Goal: Task Accomplishment & Management: Use online tool/utility

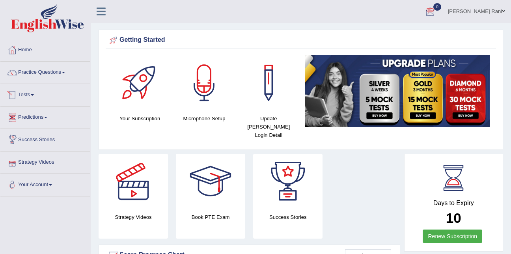
click at [32, 99] on link "Tests" at bounding box center [45, 94] width 90 height 20
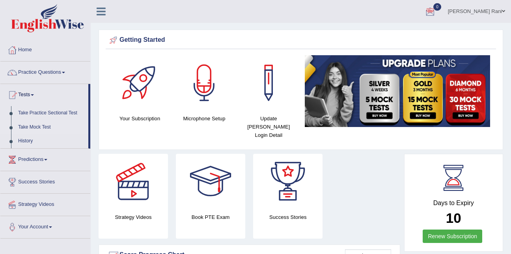
click at [38, 128] on link "Take Mock Test" at bounding box center [52, 127] width 74 height 14
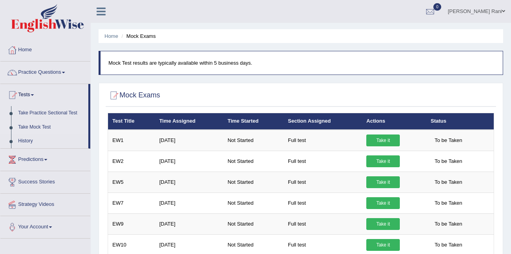
click at [126, 97] on h2 "Mock Exams" at bounding box center [134, 96] width 52 height 12
click at [47, 159] on span at bounding box center [45, 160] width 3 height 2
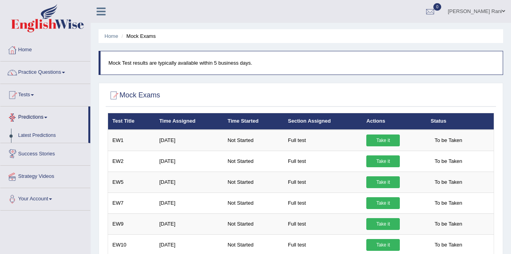
click at [44, 124] on link "Predictions" at bounding box center [44, 116] width 88 height 20
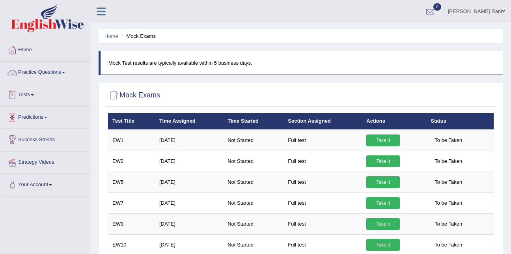
click at [34, 94] on span at bounding box center [32, 95] width 3 height 2
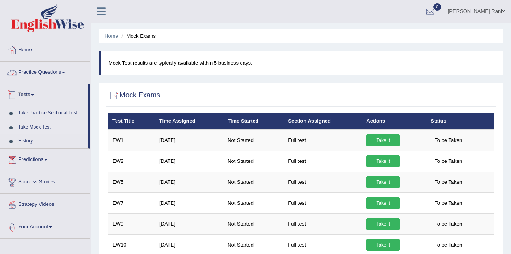
click at [59, 72] on link "Practice Questions" at bounding box center [45, 72] width 90 height 20
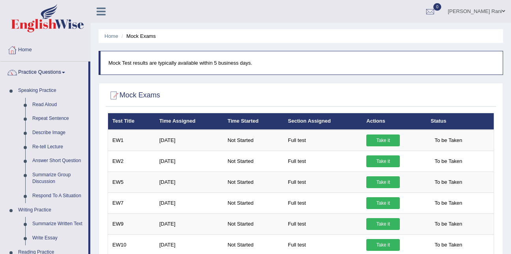
click at [59, 73] on link "Practice Questions" at bounding box center [44, 72] width 88 height 20
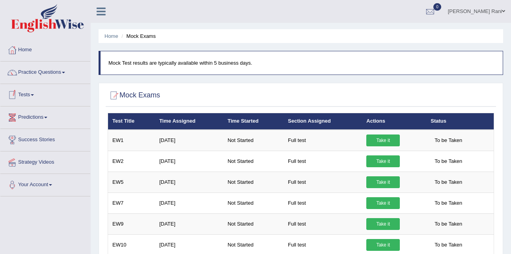
click at [30, 93] on link "Tests" at bounding box center [45, 94] width 90 height 20
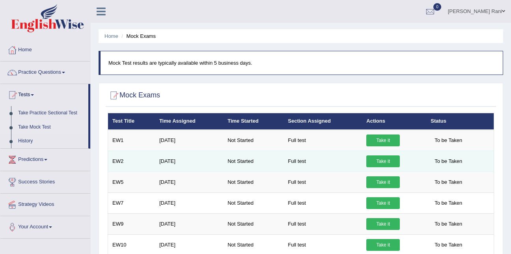
click at [393, 162] on link "Take it" at bounding box center [383, 161] width 34 height 12
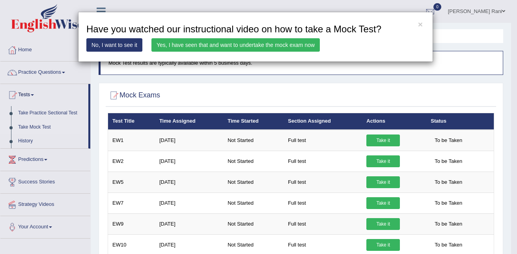
click at [219, 44] on link "Yes, I have seen that and want to undertake the mock exam now" at bounding box center [235, 44] width 168 height 13
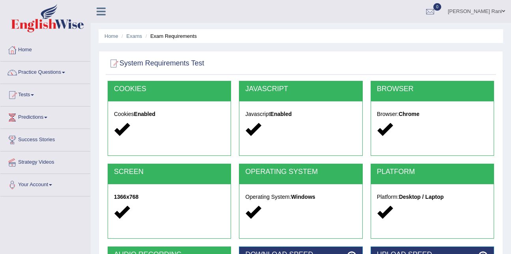
scroll to position [160, 0]
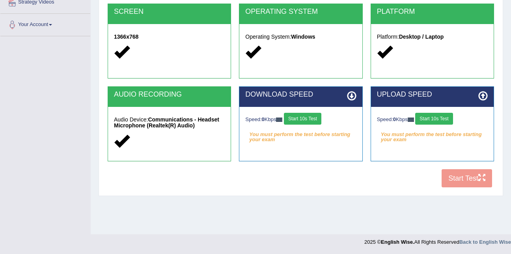
click at [463, 174] on div "COOKIES Cookies Enabled JAVASCRIPT Javascript Enabled BROWSER Browser: Chrome S…" at bounding box center [301, 56] width 390 height 271
click at [431, 117] on button "Start 10s Test" at bounding box center [433, 119] width 37 height 12
click at [316, 121] on div "Speed: 0 Kbps Start 10s Test" at bounding box center [300, 120] width 111 height 14
click at [351, 97] on icon at bounding box center [351, 95] width 9 height 9
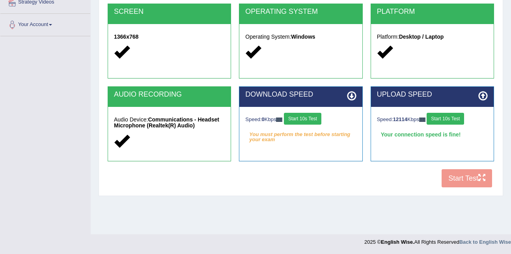
click at [307, 113] on button "Start 10s Test" at bounding box center [302, 119] width 37 height 12
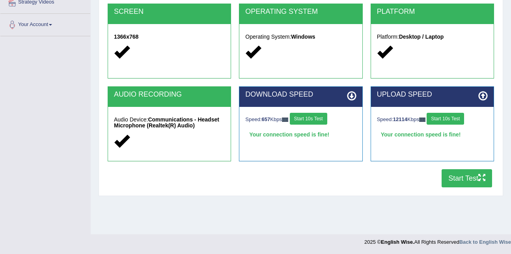
click at [464, 176] on button "Start Test" at bounding box center [467, 178] width 50 height 18
